Goal: Find specific page/section: Find specific page/section

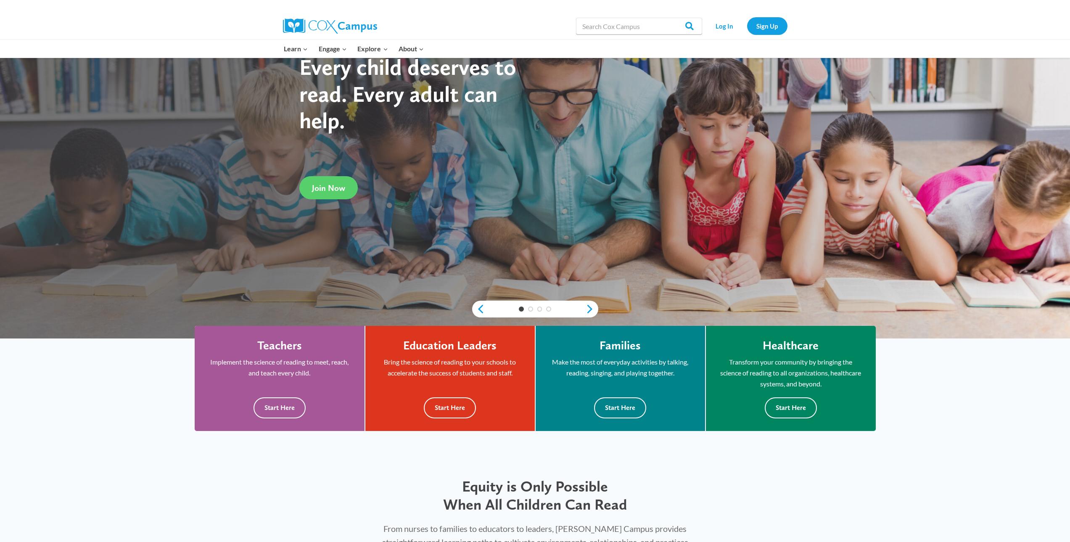
scroll to position [168, 0]
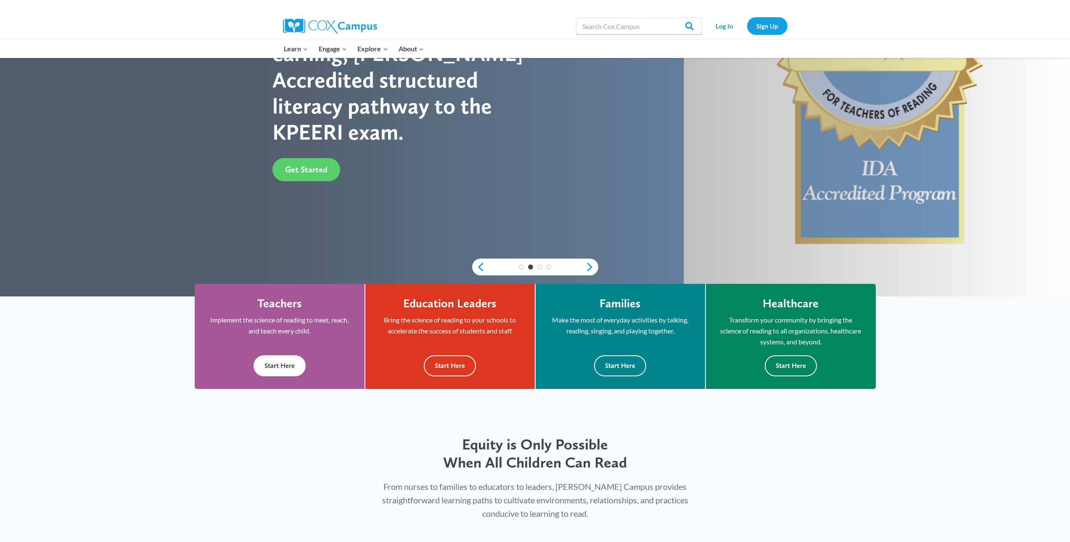
click at [281, 368] on button "Start Here" at bounding box center [279, 365] width 52 height 21
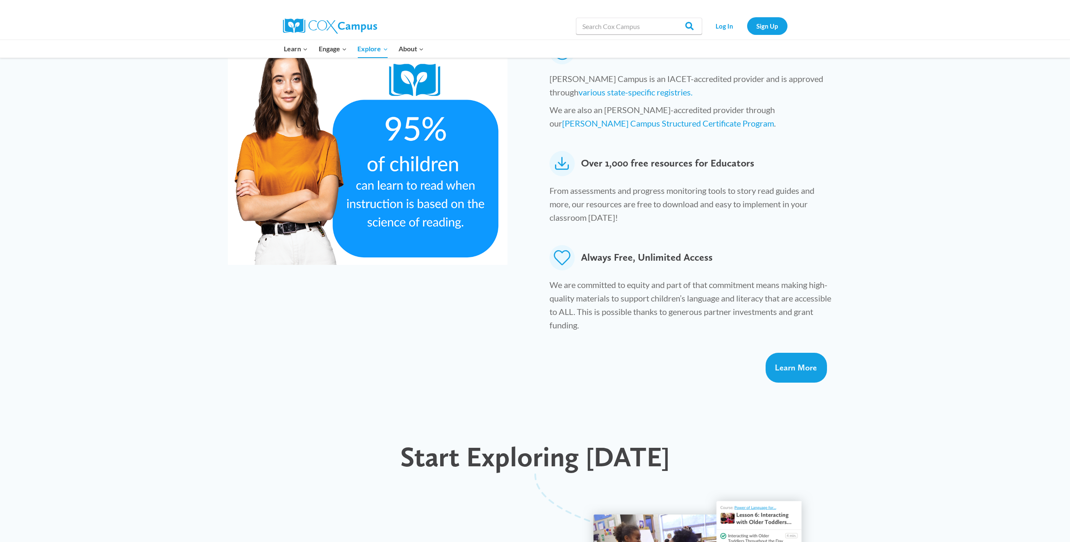
scroll to position [210, 0]
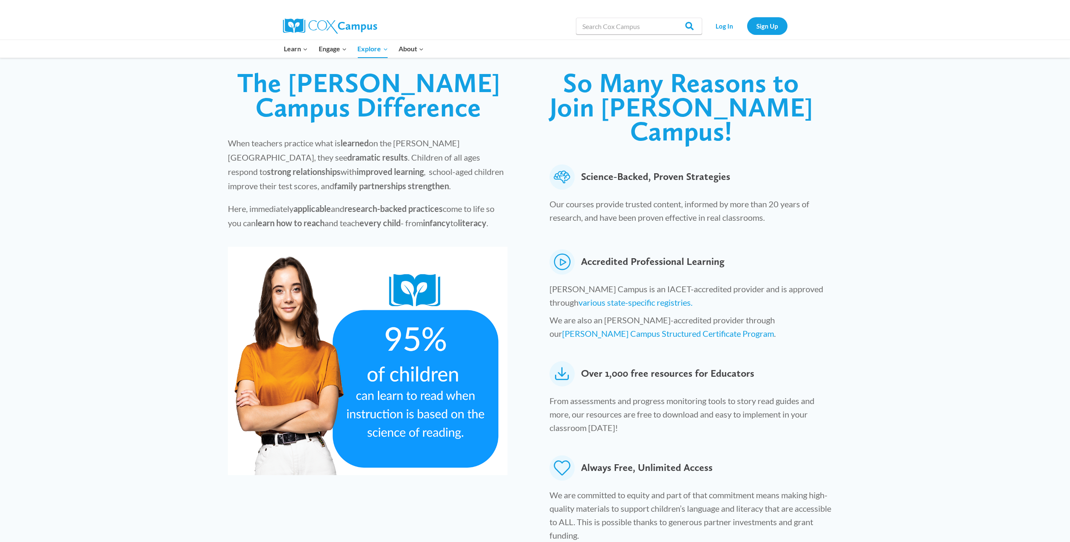
click at [562, 361] on icon at bounding box center [561, 373] width 25 height 25
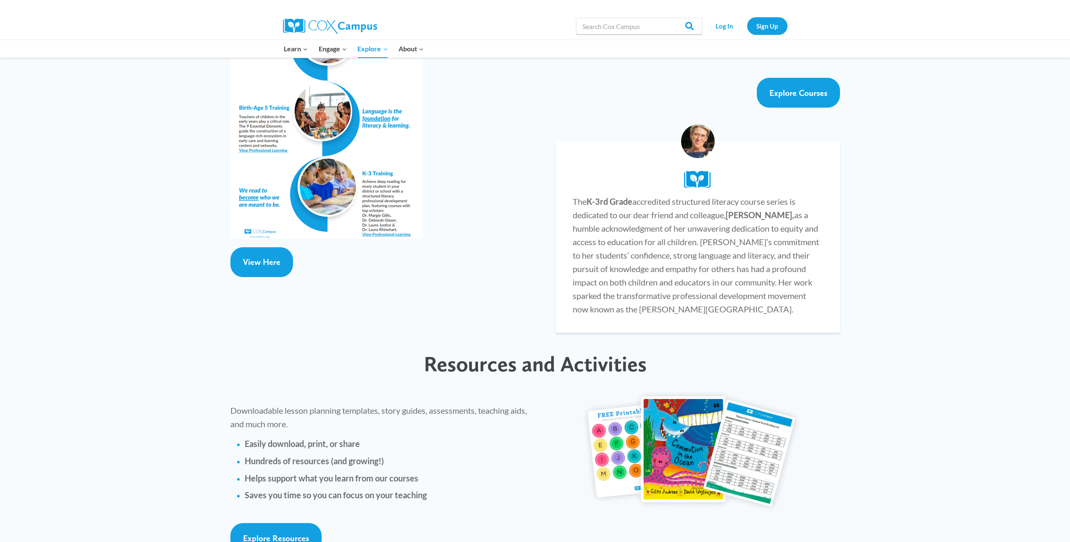
scroll to position [1681, 0]
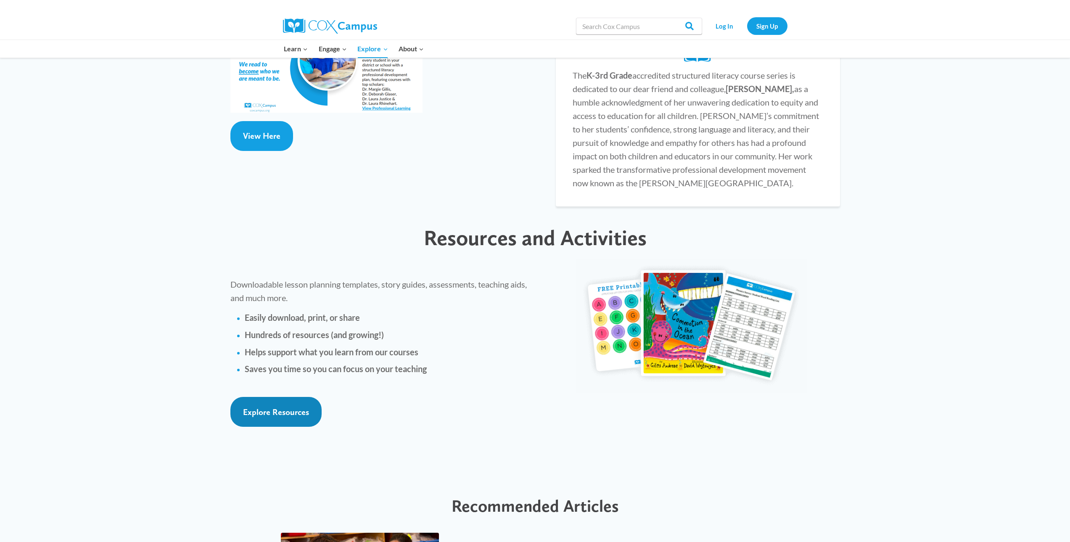
click at [294, 407] on span "Explore Resources" at bounding box center [276, 412] width 66 height 10
click at [279, 407] on span "Explore Resources" at bounding box center [276, 412] width 66 height 10
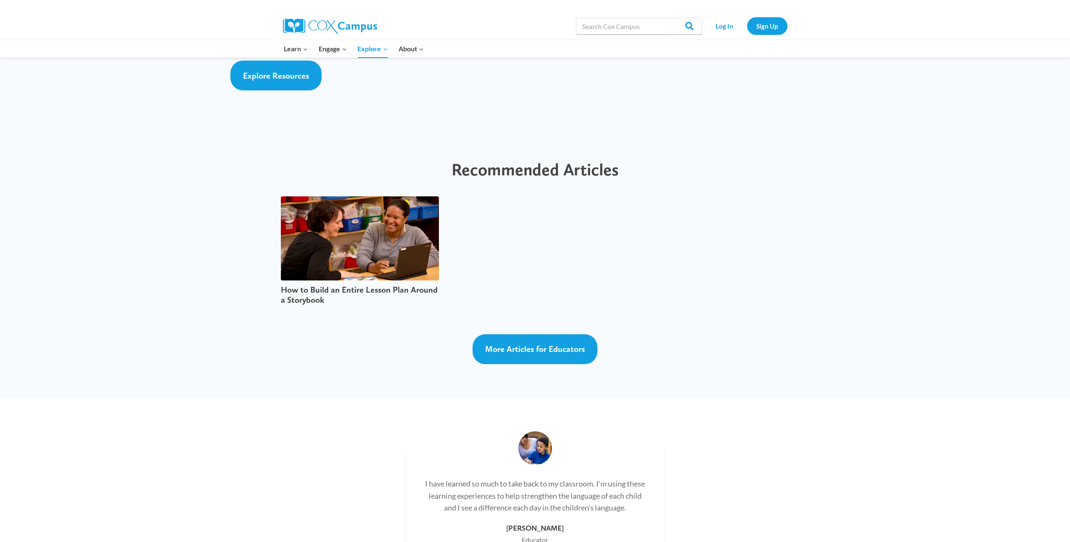
scroll to position [1976, 0]
